Goal: Find specific page/section: Find specific page/section

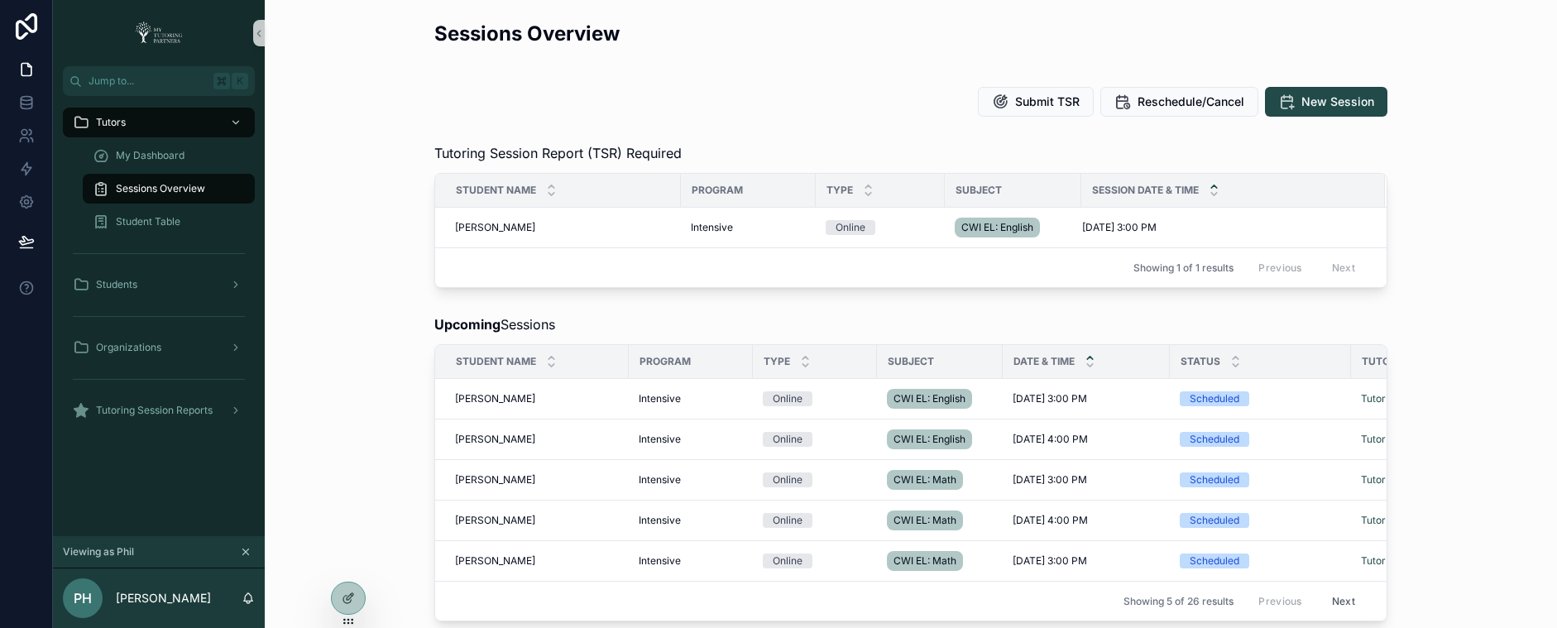
scroll to position [0, 238]
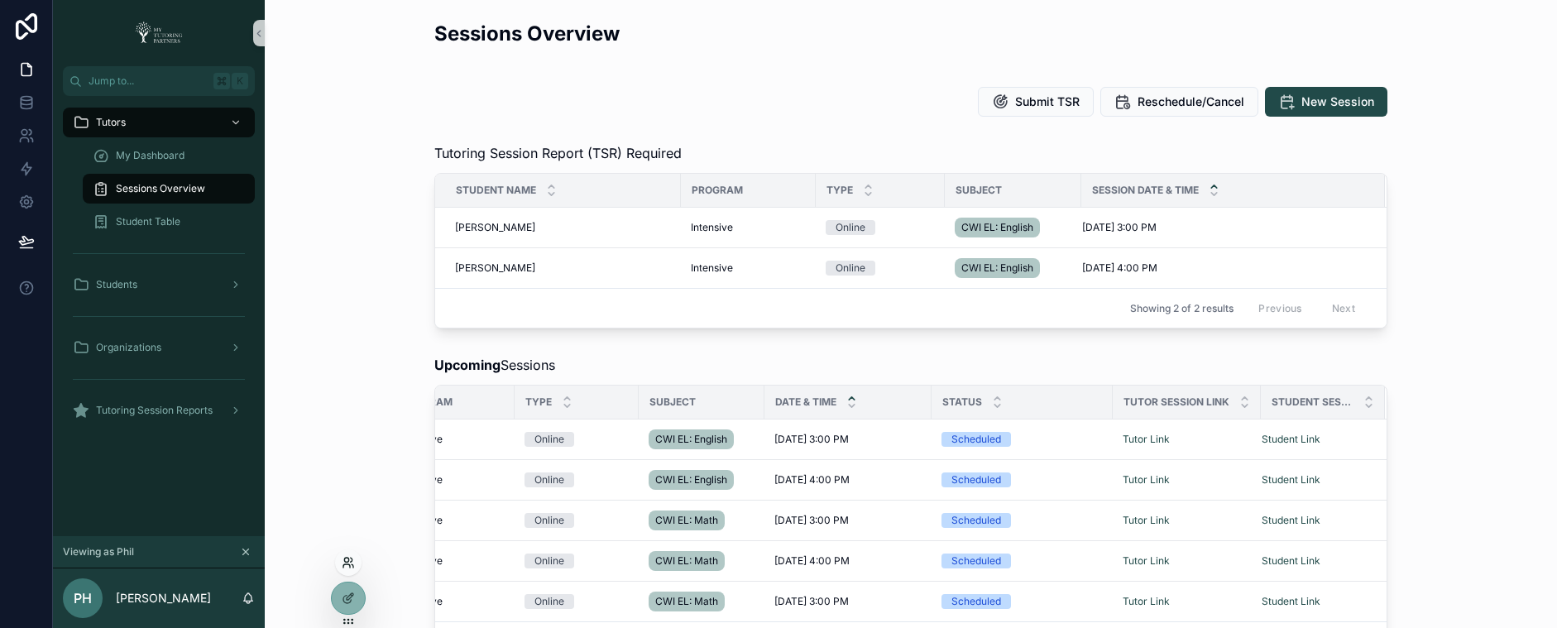
click at [350, 564] on icon at bounding box center [348, 562] width 13 height 13
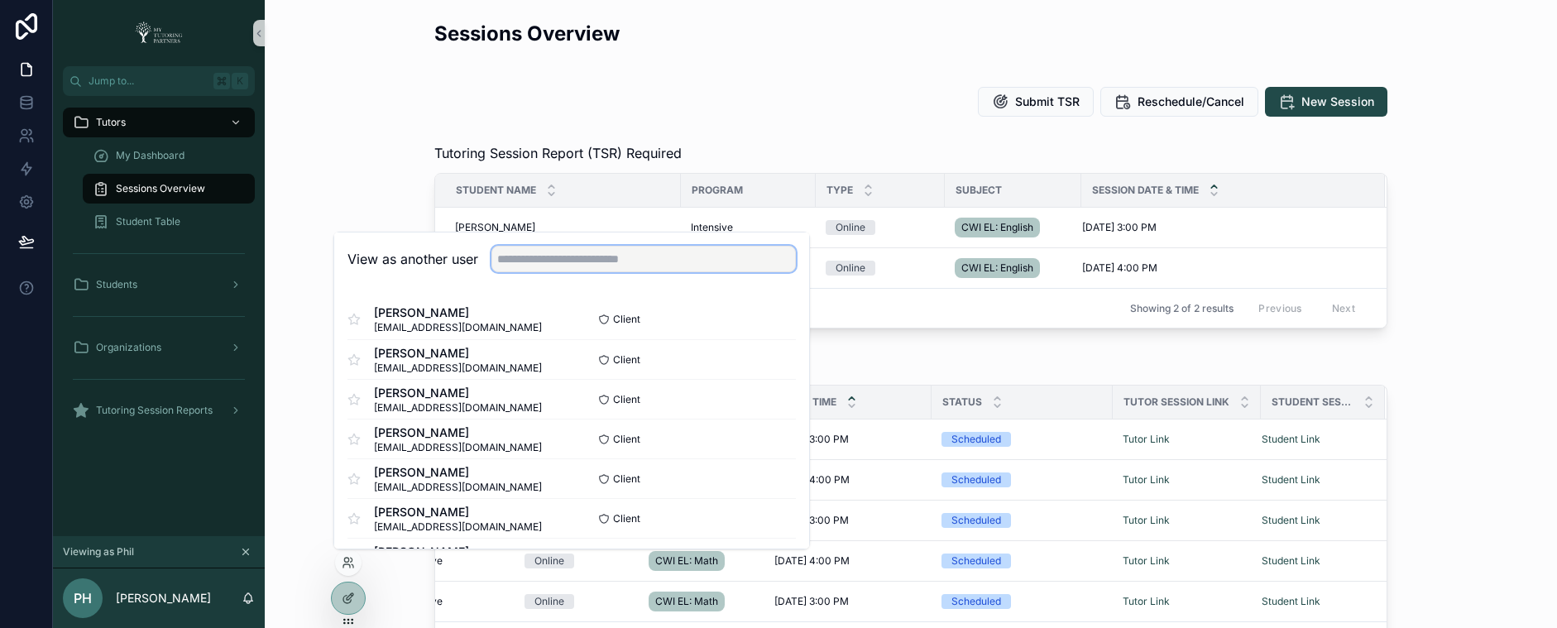
click at [577, 268] on input "text" at bounding box center [643, 259] width 304 height 26
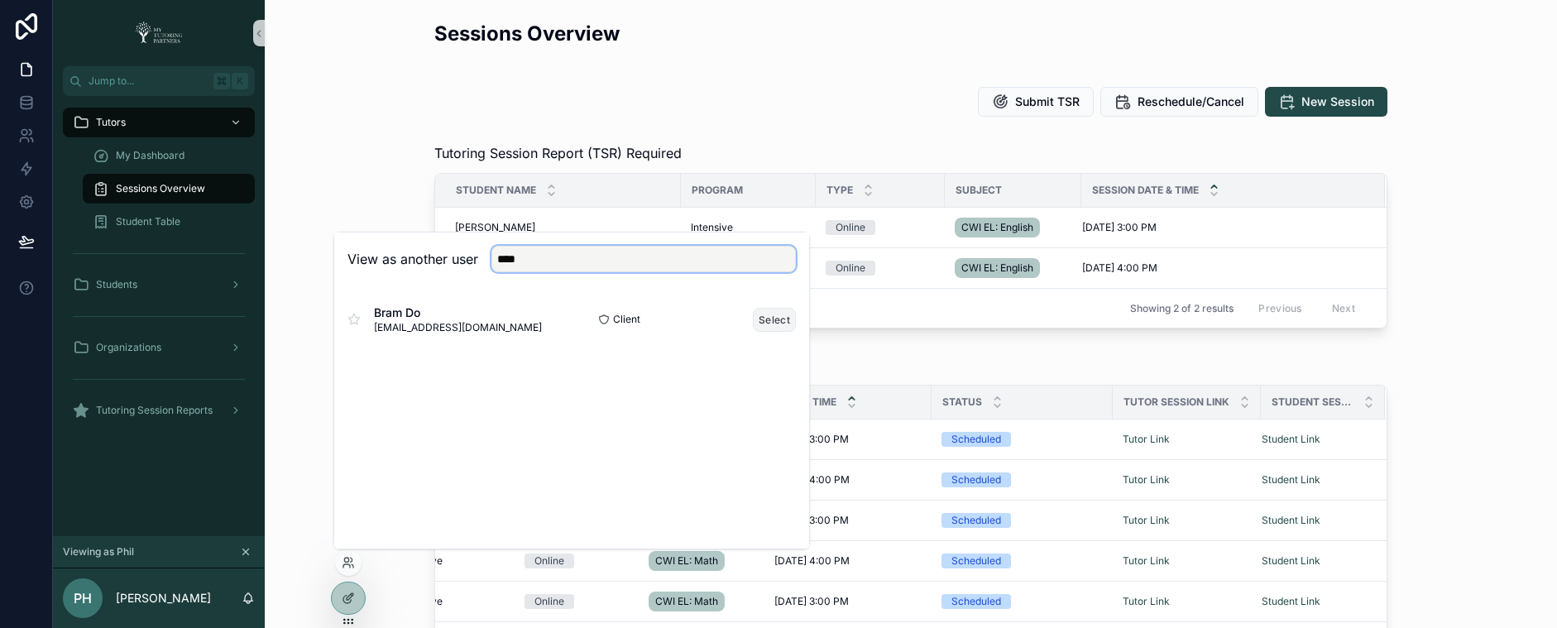
type input "****"
click at [771, 319] on button "Select" at bounding box center [774, 320] width 43 height 24
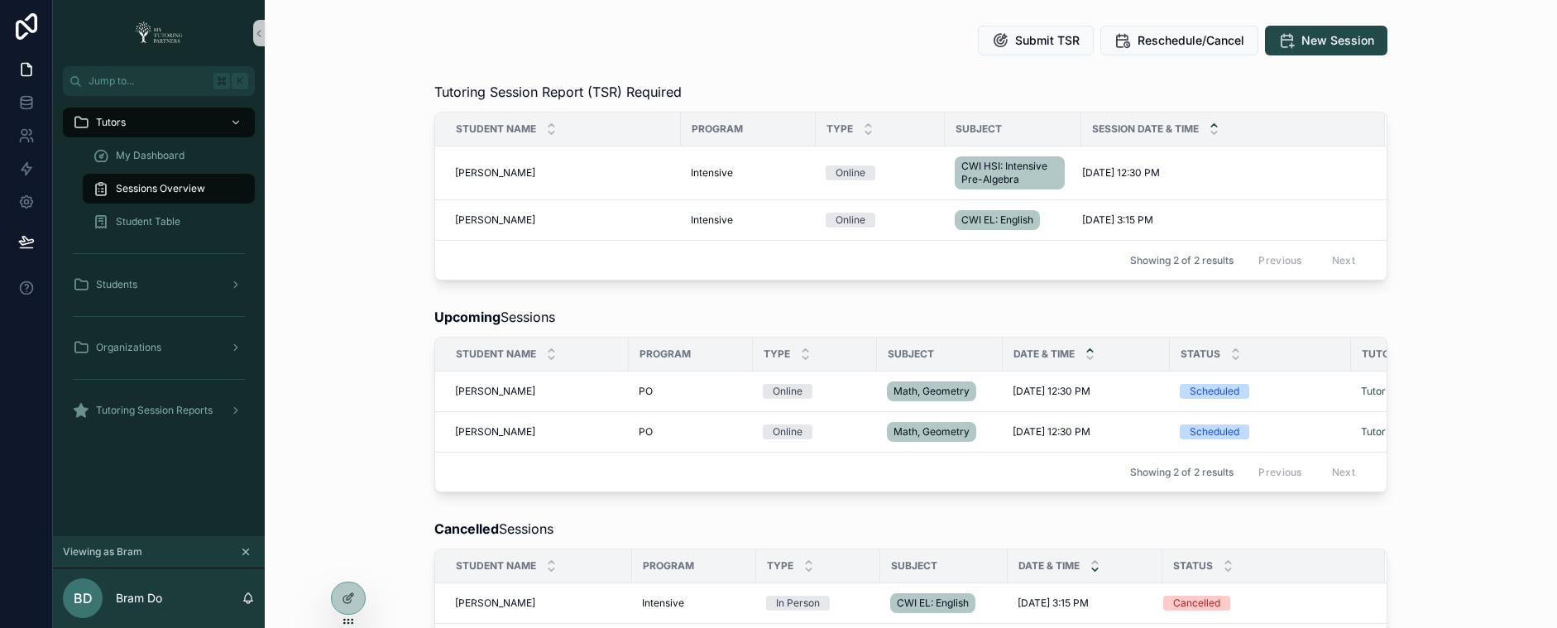
scroll to position [75, 0]
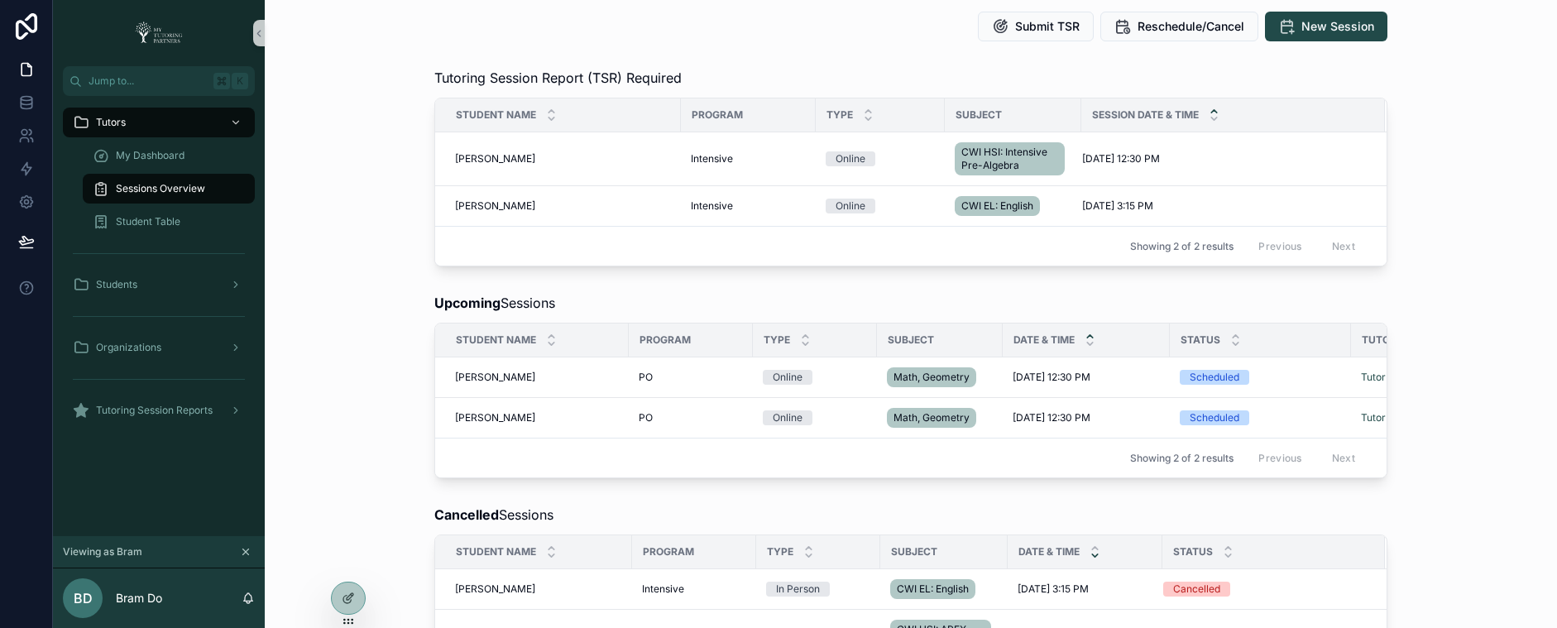
click at [339, 267] on div "Tutoring Session Report (TSR) Required Student Name Program Type Subject Sessio…" at bounding box center [911, 167] width 1266 height 212
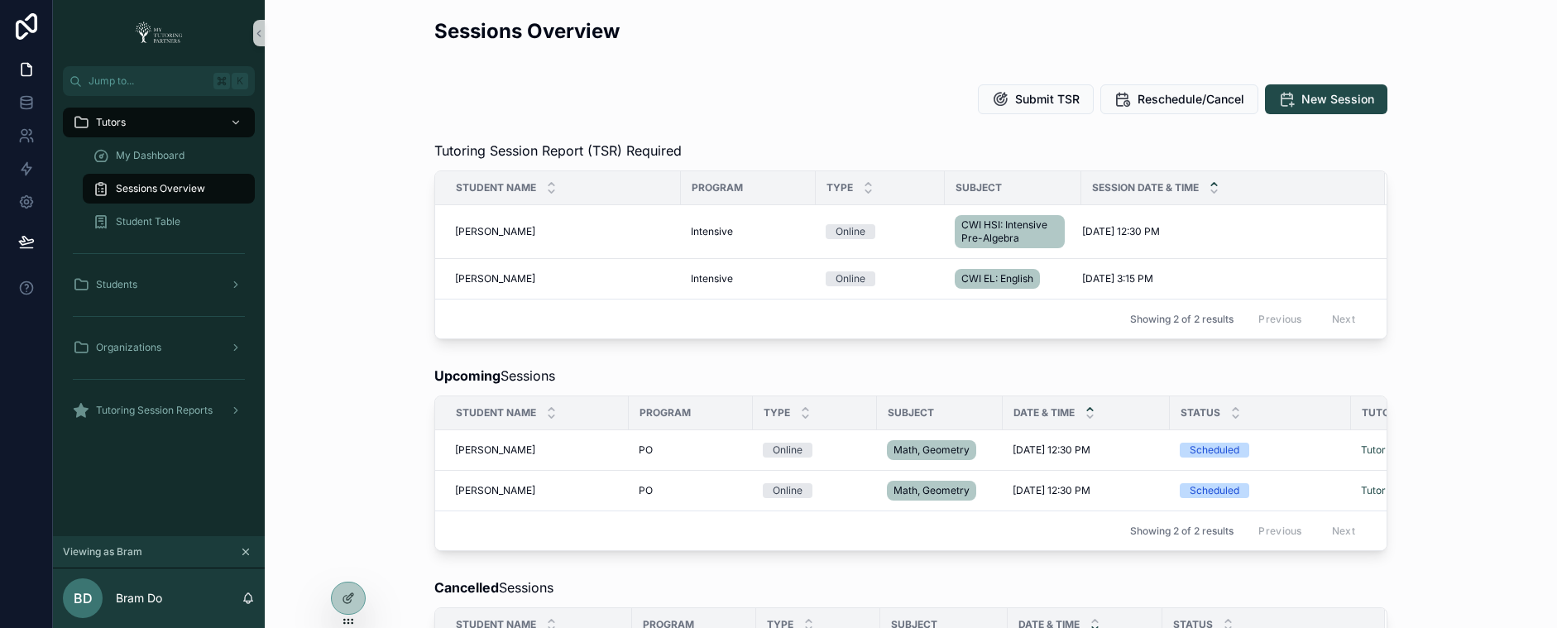
scroll to position [0, 0]
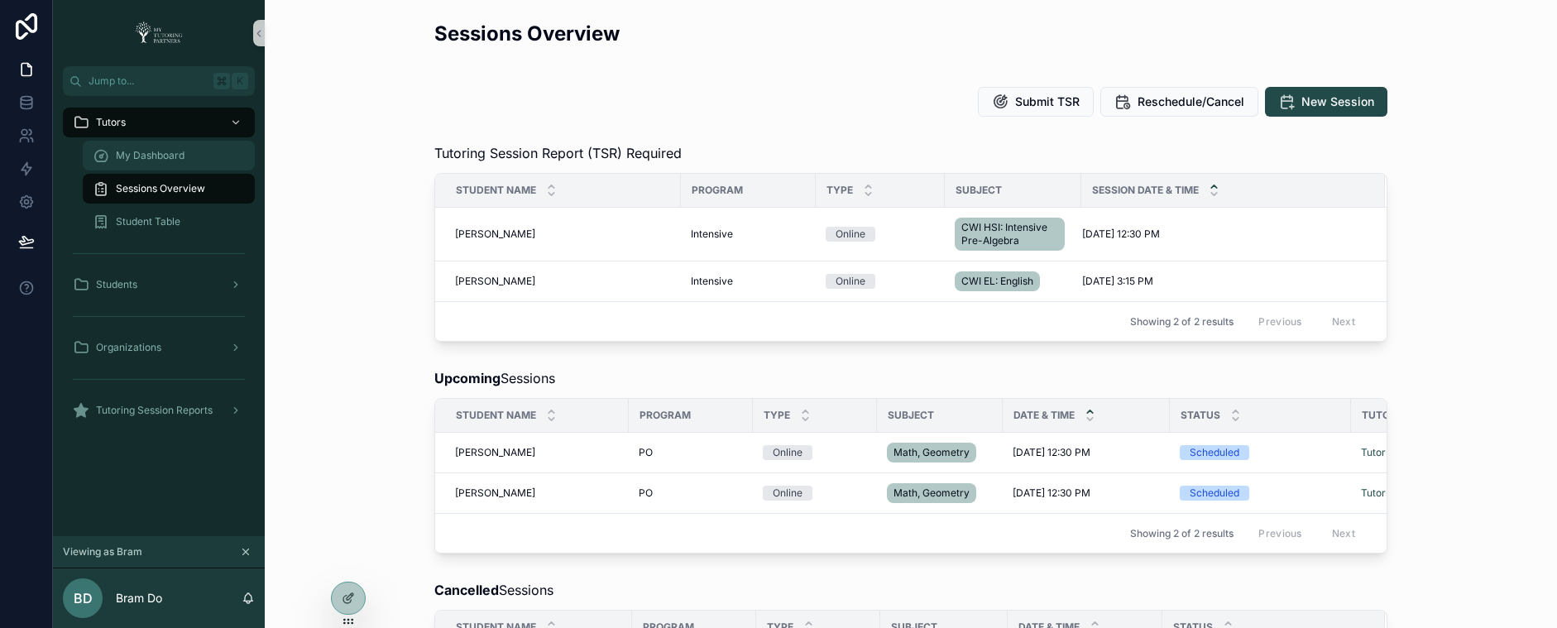
click at [178, 157] on span "My Dashboard" at bounding box center [150, 155] width 69 height 13
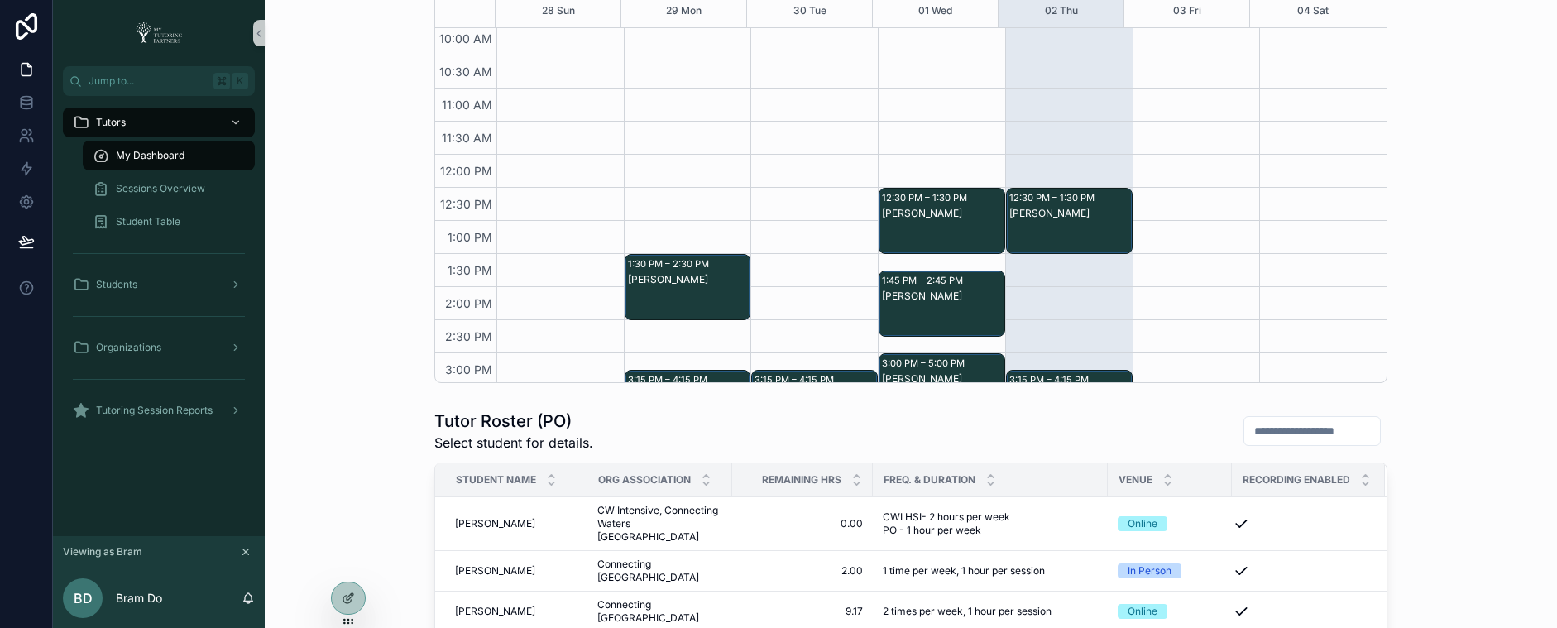
scroll to position [183, 0]
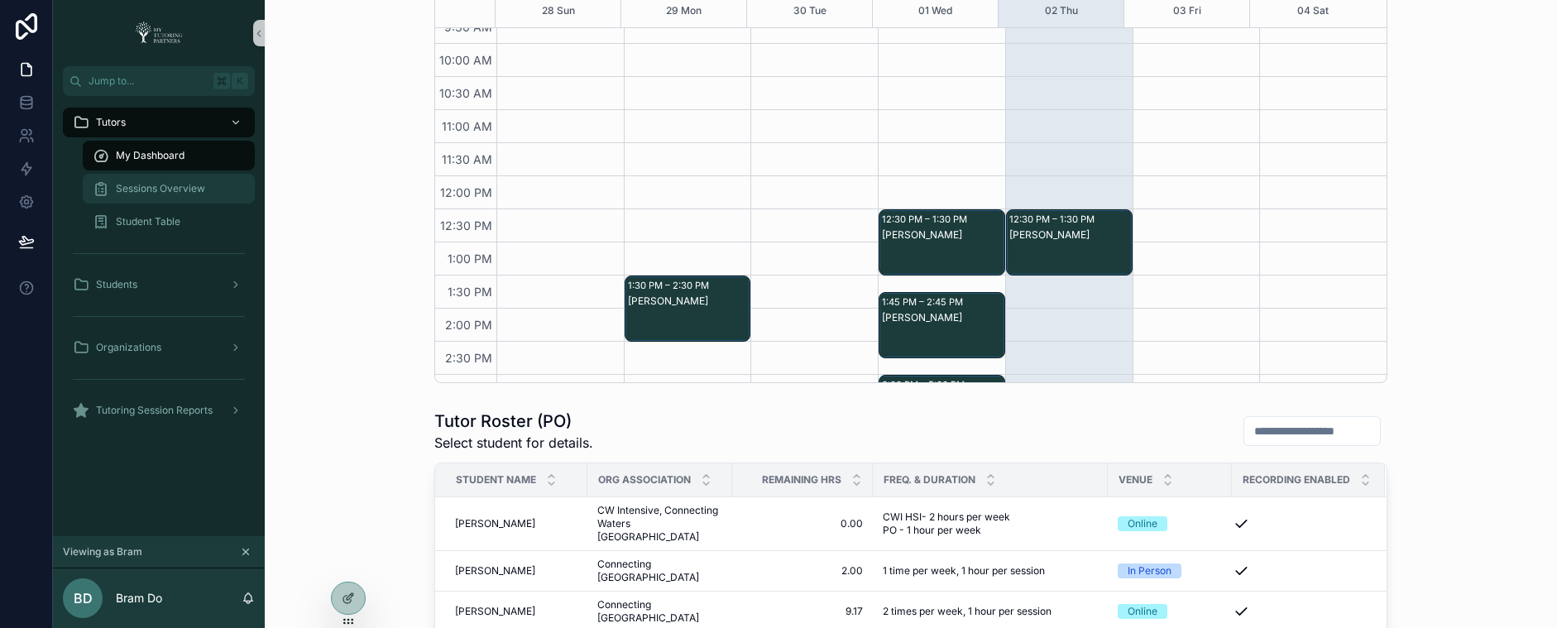
click at [142, 185] on span "Sessions Overview" at bounding box center [160, 188] width 89 height 13
